Goal: Transaction & Acquisition: Obtain resource

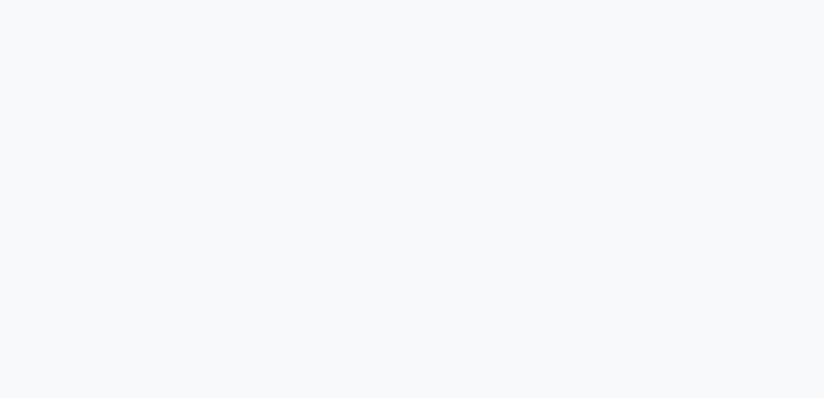
select select "2025"
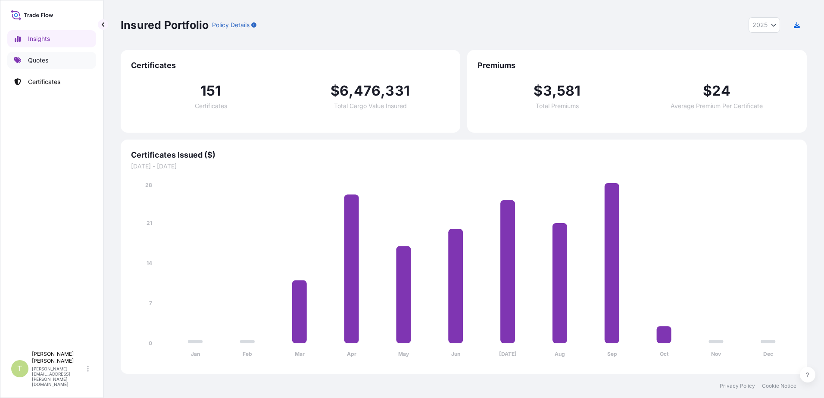
click at [38, 59] on p "Quotes" at bounding box center [38, 60] width 20 height 9
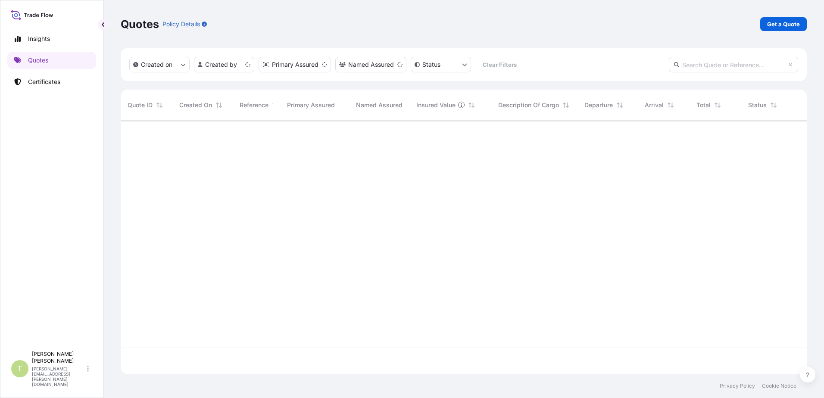
scroll to position [252, 679]
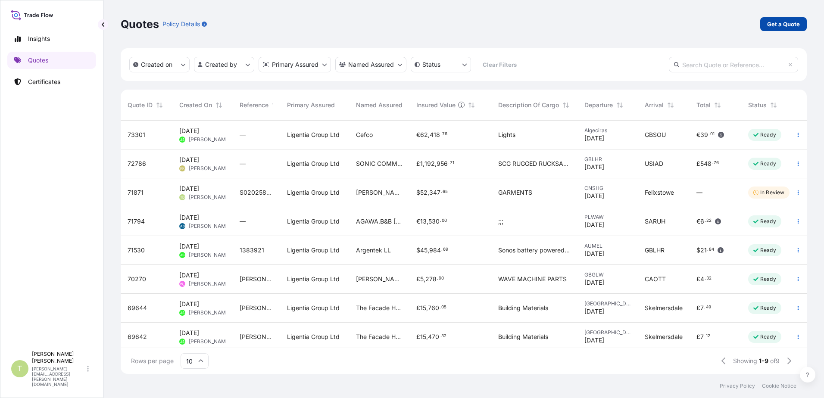
click at [779, 23] on p "Get a Quote" at bounding box center [783, 24] width 33 height 9
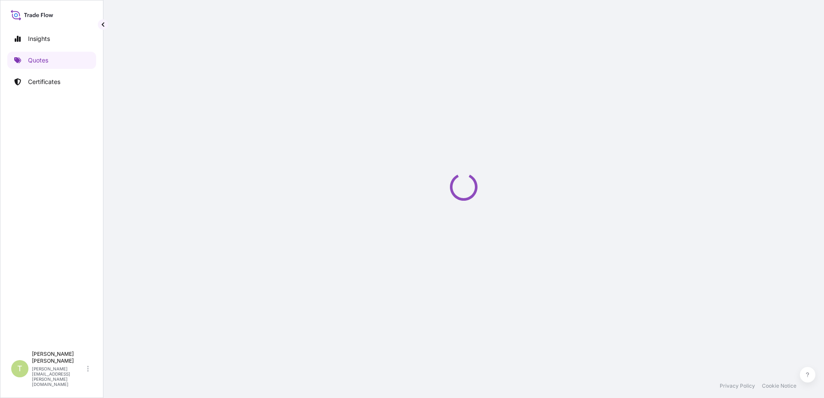
select select "Sea"
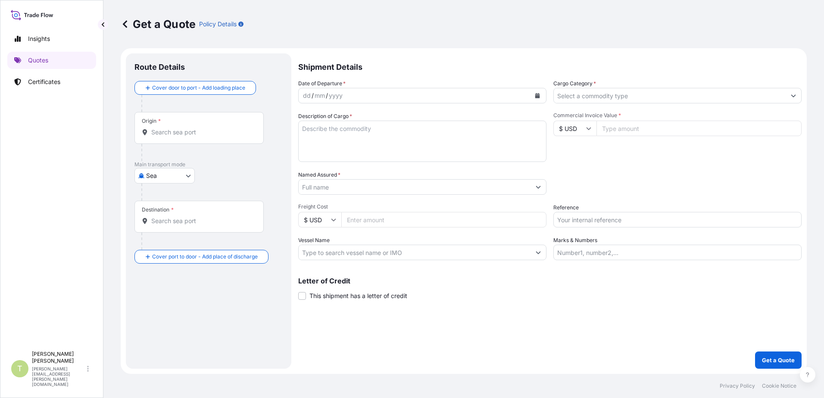
click at [188, 132] on input "Origin *" at bounding box center [202, 132] width 102 height 9
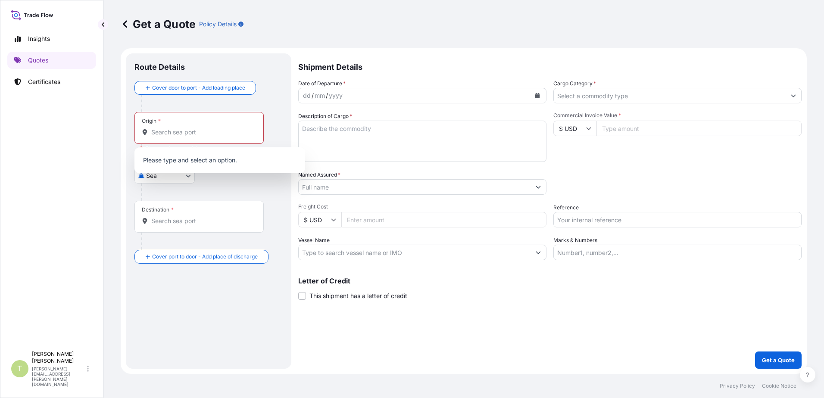
click at [559, 330] on div "Shipment Details Date of Departure * dd / mm / yyyy Cargo Category * Descriptio…" at bounding box center [549, 210] width 503 height 315
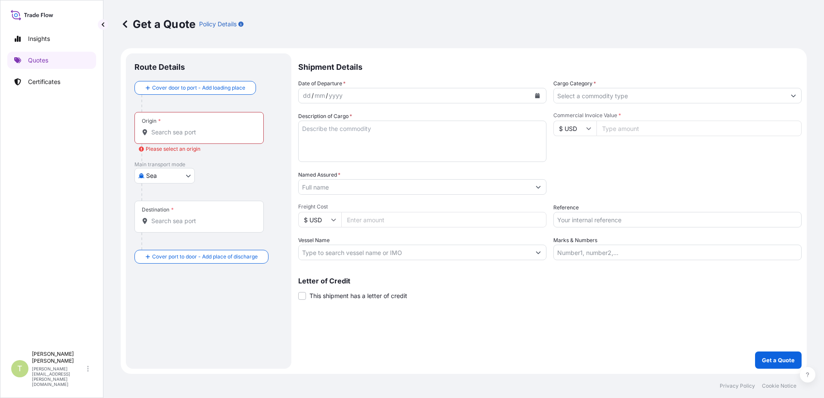
click at [638, 127] on input "Commercial Invoice Value *" at bounding box center [698, 129] width 205 height 16
click at [634, 93] on input "Cargo Category *" at bounding box center [670, 96] width 232 height 16
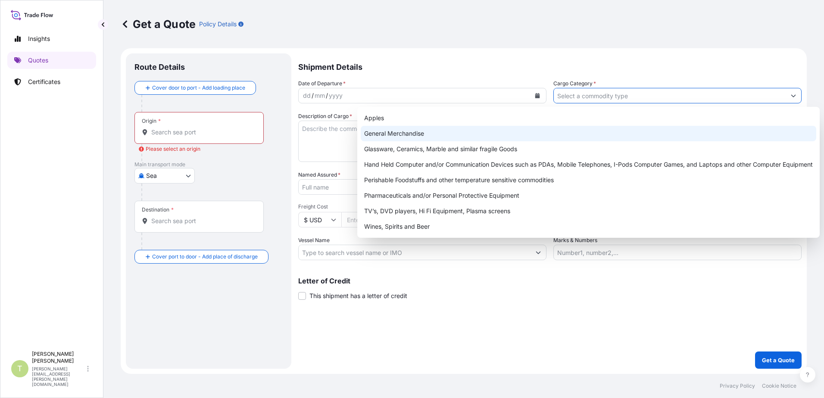
click at [426, 129] on div "General Merchandise" at bounding box center [588, 134] width 455 height 16
type input "General Merchandise"
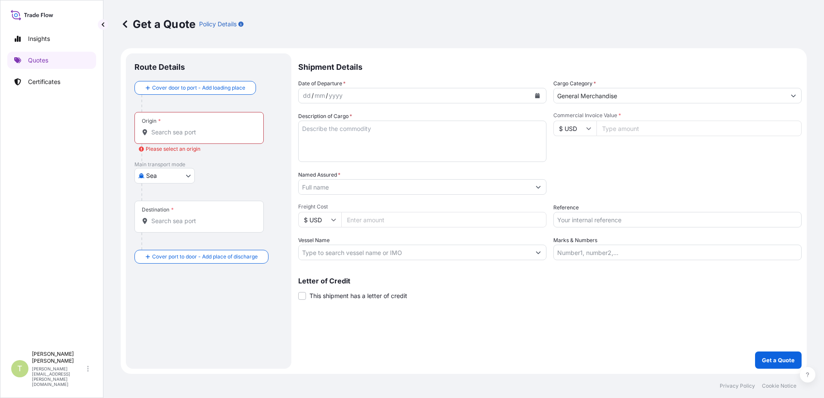
click at [618, 127] on input "Commercial Invoice Value *" at bounding box center [698, 129] width 205 height 16
type input "19389"
click at [659, 164] on div "Date of Departure * dd / mm / yyyy Cargo Category * General Merchandise Descrip…" at bounding box center [549, 169] width 503 height 181
click at [414, 138] on textarea "Description of Cargo *" at bounding box center [422, 141] width 248 height 41
click at [432, 98] on div "dd / mm / yyyy" at bounding box center [415, 96] width 232 height 16
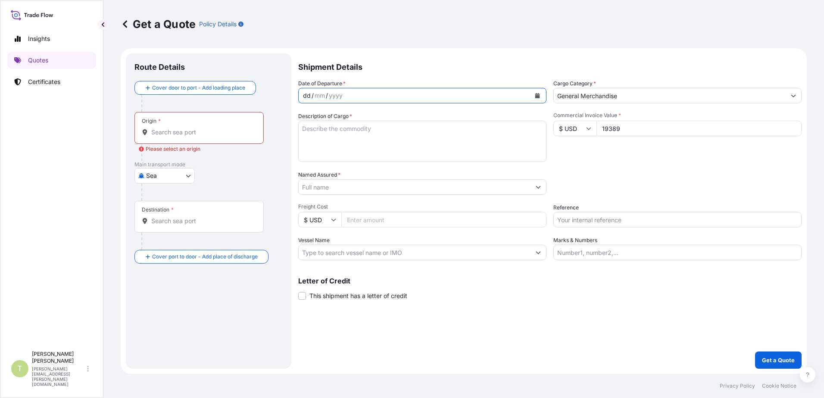
click at [537, 99] on button "Calendar" at bounding box center [537, 96] width 14 height 14
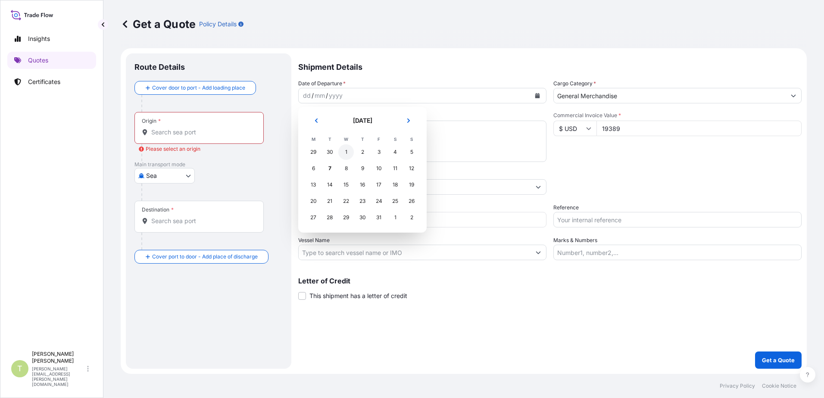
click at [347, 152] on div "1" at bounding box center [346, 152] width 16 height 16
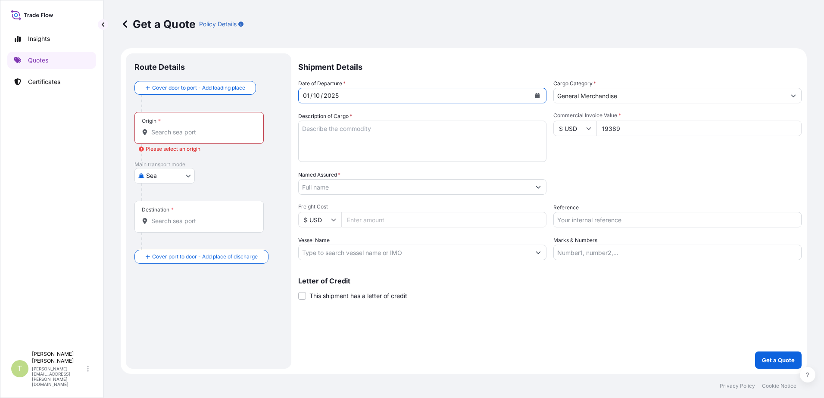
click at [333, 131] on textarea "Description of Cargo *" at bounding box center [422, 141] width 248 height 41
type textarea "h"
type textarea "HANDBAGS"
click at [353, 187] on input "Named Assured *" at bounding box center [415, 187] width 232 height 16
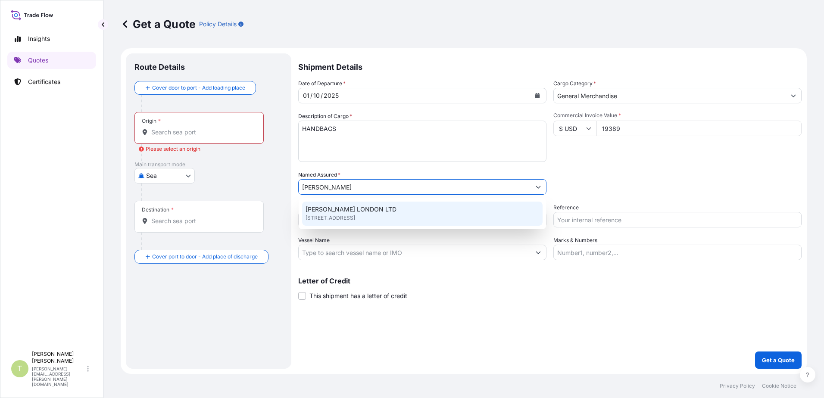
click at [355, 214] on span "[STREET_ADDRESS]" at bounding box center [330, 218] width 50 height 9
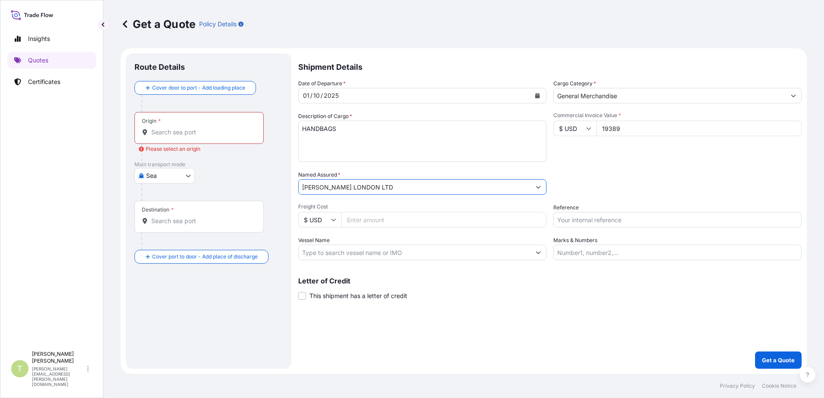
type input "[PERSON_NAME] LONDON LTD"
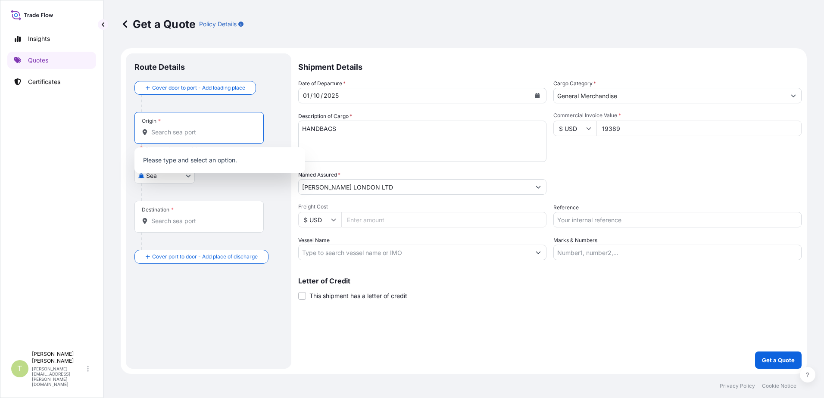
click at [231, 128] on input "Origin * Please select an origin" at bounding box center [202, 132] width 102 height 9
click at [174, 127] on div "Origin *" at bounding box center [198, 128] width 129 height 32
click at [174, 128] on input "Origin * Please select an origin" at bounding box center [202, 132] width 102 height 9
click at [201, 157] on span "CNYTN - Yantian Pt, [GEOGRAPHIC_DATA]" at bounding box center [224, 161] width 120 height 9
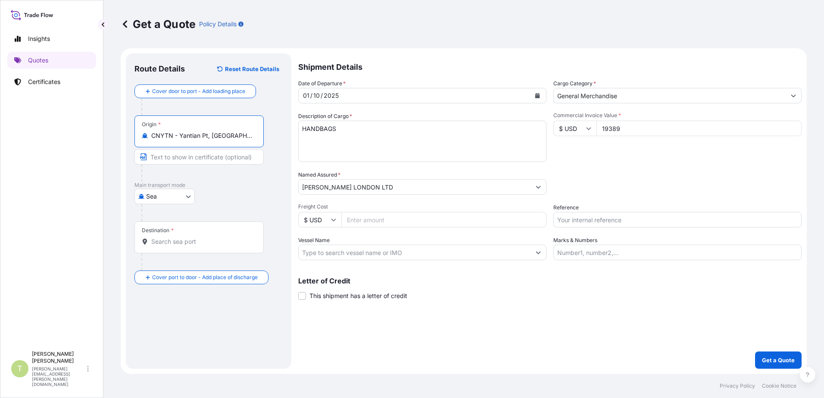
type input "CNYTN - Yantian Pt, [GEOGRAPHIC_DATA]"
click at [203, 242] on input "Destination *" at bounding box center [202, 241] width 102 height 9
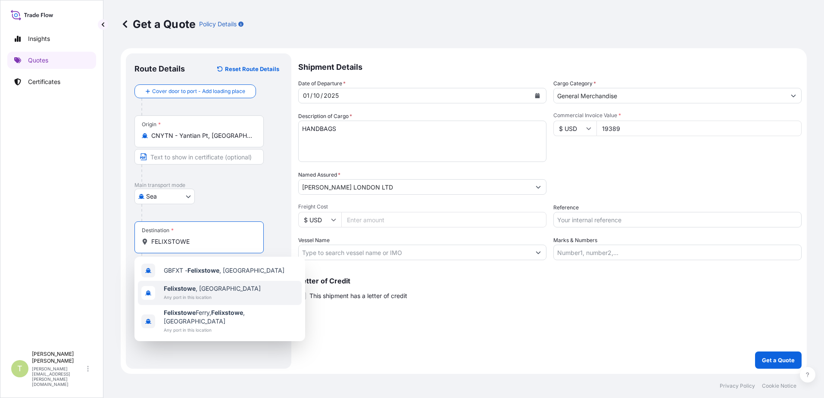
click at [224, 287] on div "[GEOGRAPHIC_DATA] , [GEOGRAPHIC_DATA] Any port in this location" at bounding box center [220, 293] width 164 height 24
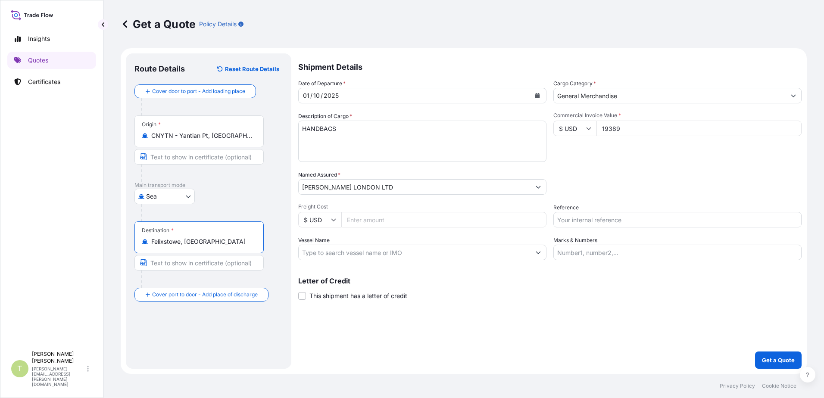
type input "Felixstowe, [GEOGRAPHIC_DATA]"
click at [215, 311] on div "Route Details Reset Route Details Cover door to port - Add loading place Place …" at bounding box center [208, 211] width 148 height 298
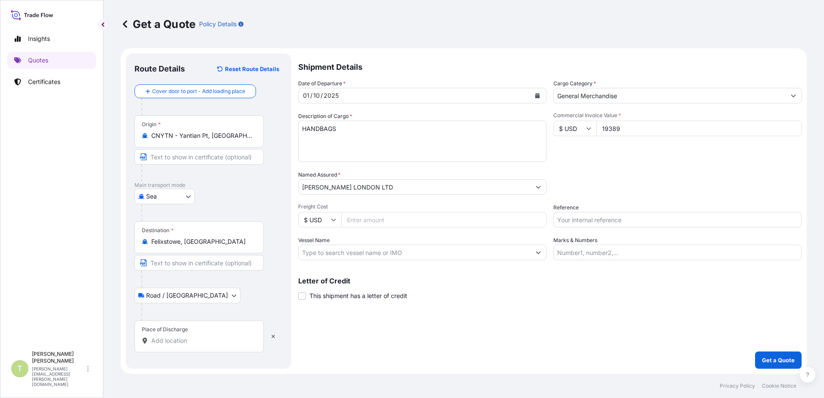
click at [190, 344] on input "Place of Discharge" at bounding box center [202, 340] width 102 height 9
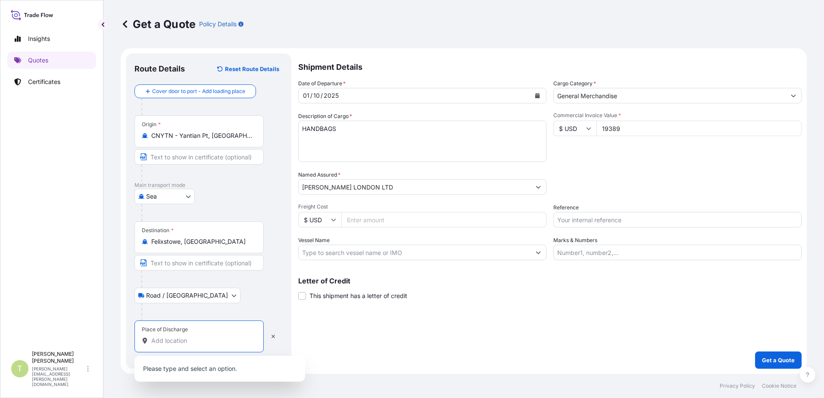
type input "c"
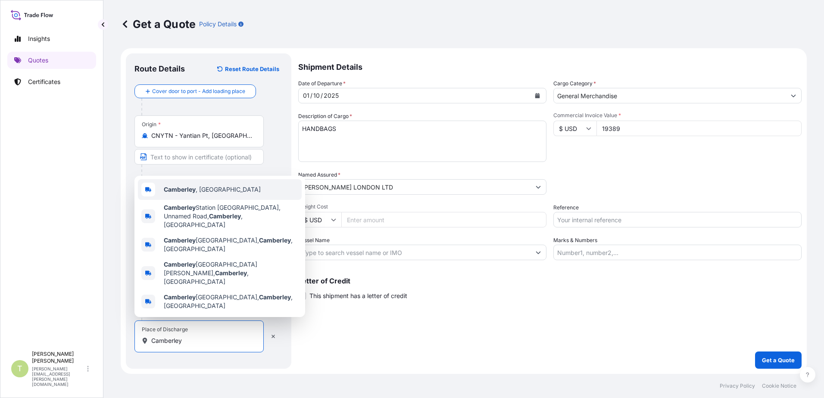
click at [215, 200] on div "[GEOGRAPHIC_DATA] , [GEOGRAPHIC_DATA]" at bounding box center [220, 189] width 164 height 21
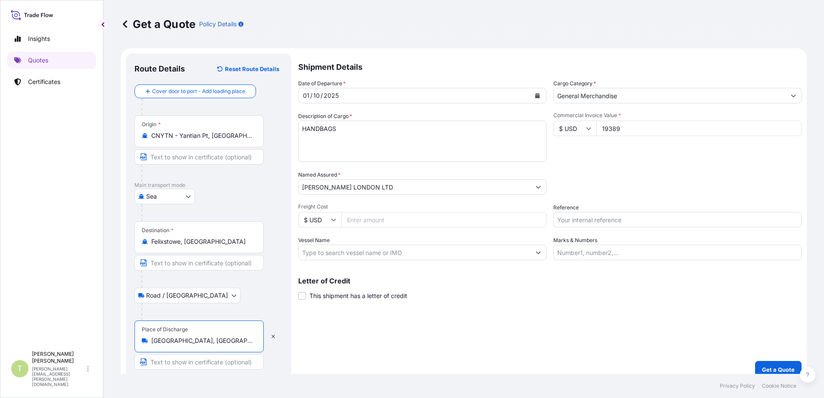
type input "[GEOGRAPHIC_DATA], [GEOGRAPHIC_DATA]"
click at [366, 222] on input "Freight Cost" at bounding box center [443, 220] width 205 height 16
type input "1250.00"
click at [401, 254] on input "Vessel Name" at bounding box center [415, 253] width 232 height 16
paste input "MSC [GEOGRAPHIC_DATA]"
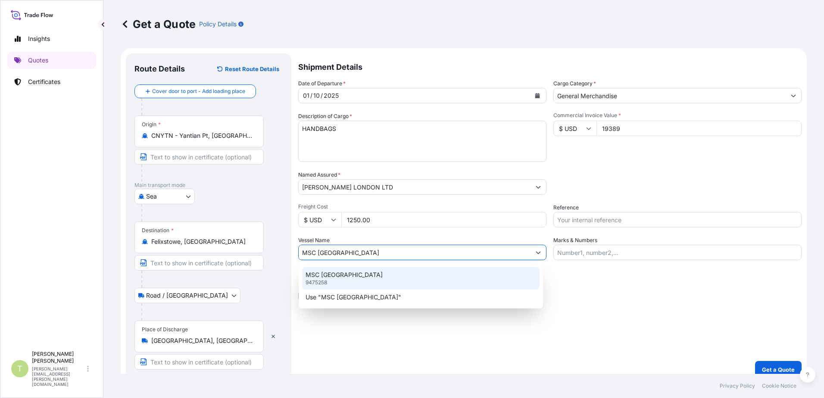
click at [344, 279] on p "MSC [GEOGRAPHIC_DATA]" at bounding box center [343, 275] width 77 height 9
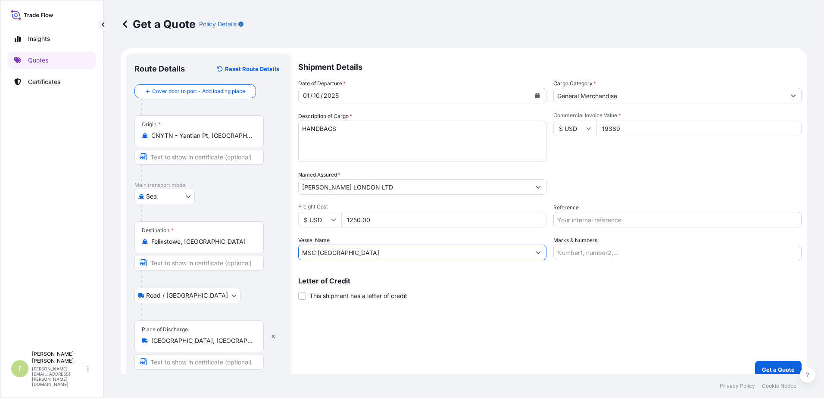
type input "MSC [GEOGRAPHIC_DATA]"
click at [616, 216] on input "Reference" at bounding box center [677, 220] width 248 height 16
type input "s"
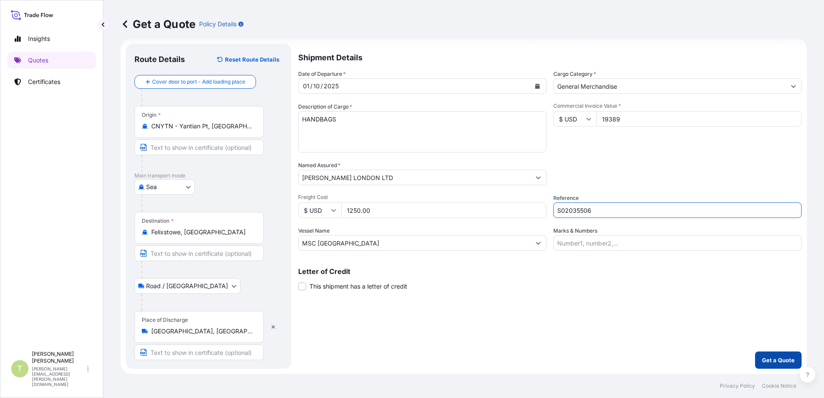
type input "S02035506"
click at [768, 355] on button "Get a Quote" at bounding box center [778, 360] width 47 height 17
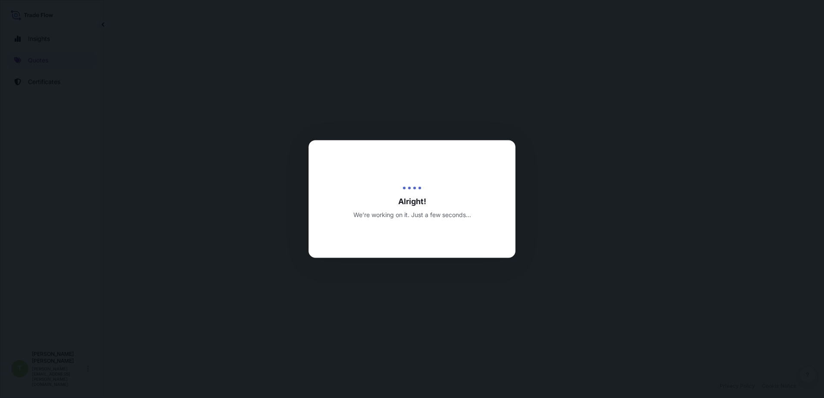
select select "Sea"
select select "Road / [GEOGRAPHIC_DATA]"
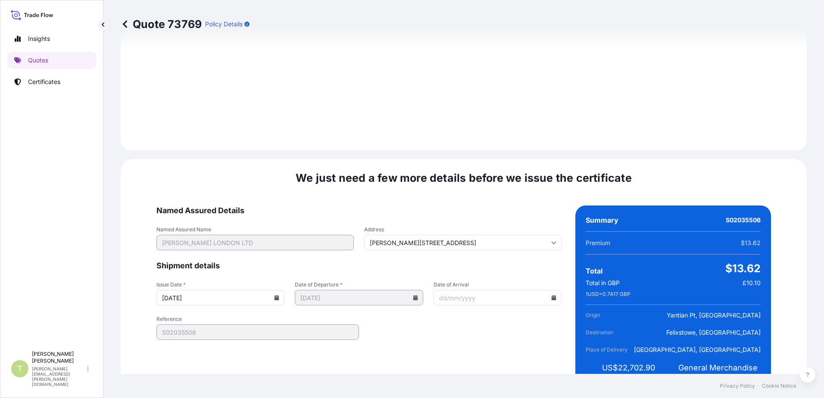
scroll to position [1061, 0]
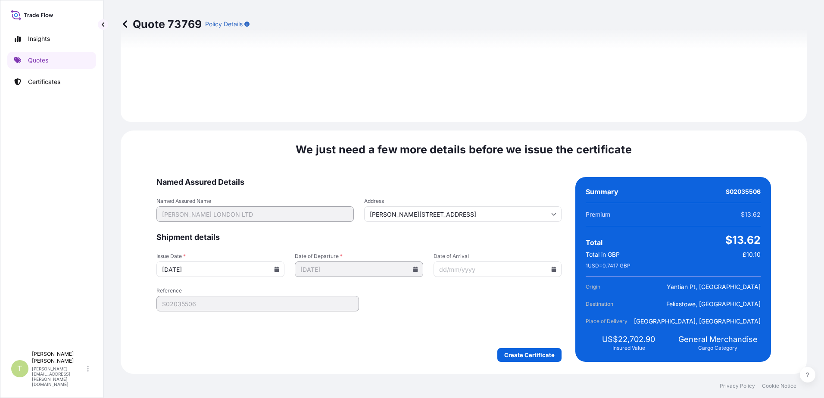
click at [551, 269] on icon at bounding box center [553, 269] width 5 height 5
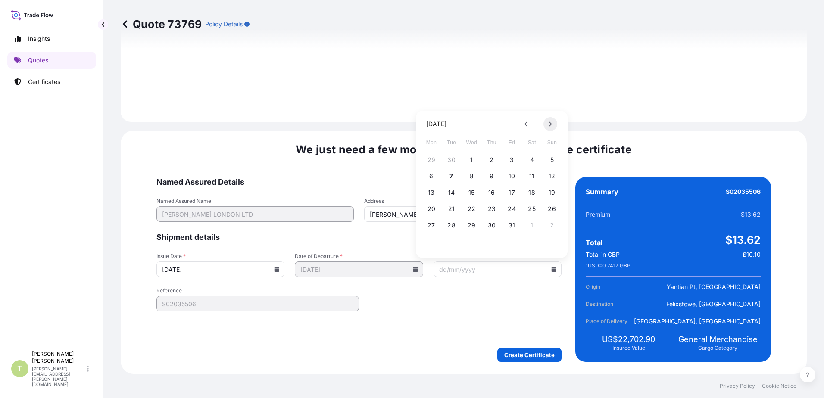
click at [550, 126] on icon at bounding box center [549, 123] width 3 height 5
click at [474, 179] on button "5" at bounding box center [471, 176] width 14 height 14
type input "[DATE]"
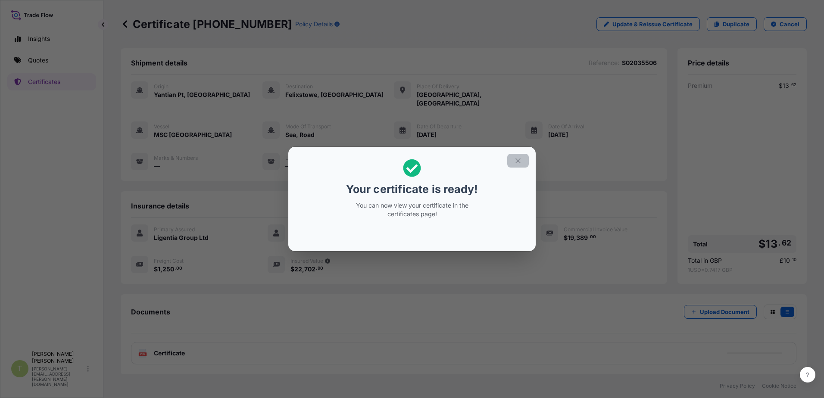
click at [513, 159] on button "button" at bounding box center [518, 161] width 22 height 14
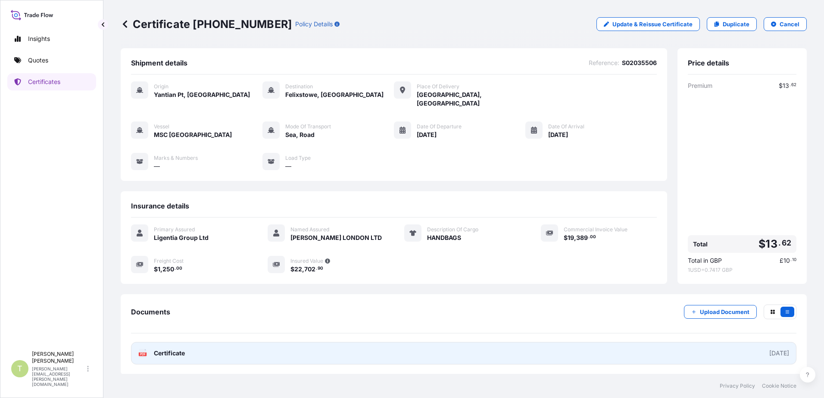
click at [174, 349] on span "Certificate" at bounding box center [169, 353] width 31 height 9
